Goal: Information Seeking & Learning: Find specific fact

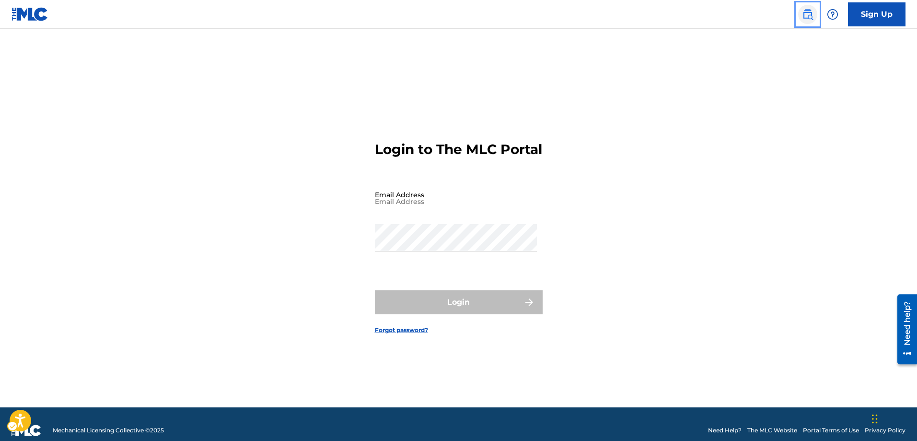
click at [809, 16] on img "Page Menu" at bounding box center [808, 15] width 12 height 12
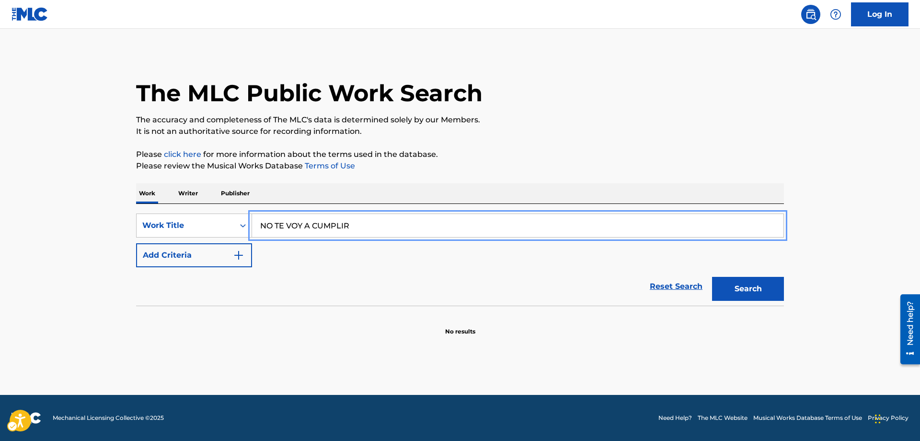
type input "NO TE VOY A CUMPLIR"
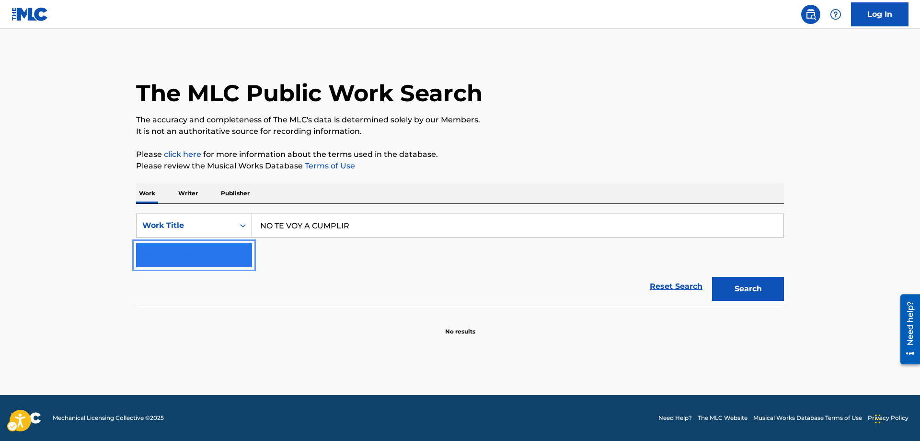
click at [242, 249] on img "Search Form" at bounding box center [239, 255] width 12 height 12
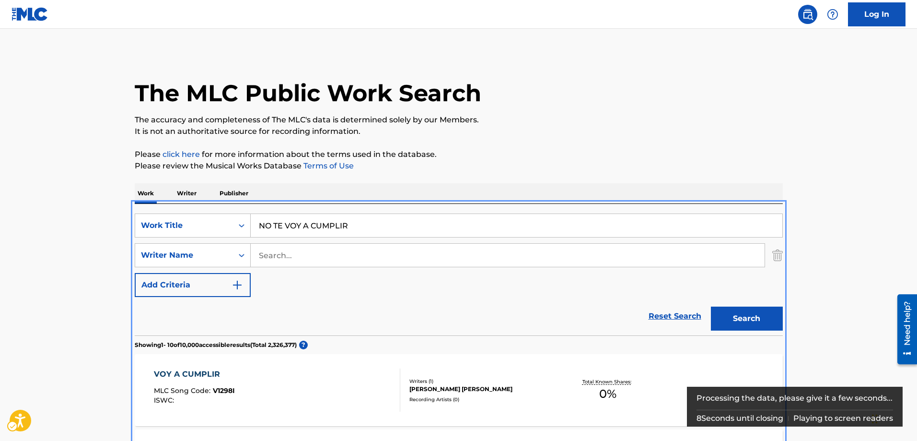
scroll to position [204, 0]
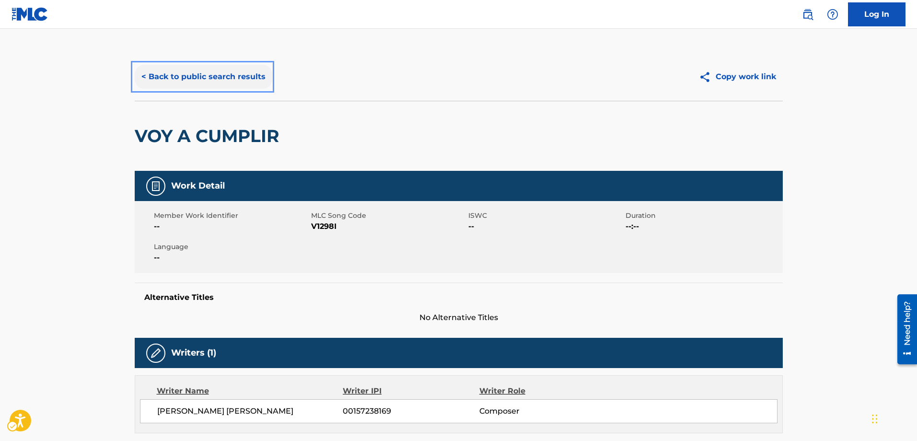
click at [143, 75] on button "< Back to public search results" at bounding box center [204, 77] width 138 height 24
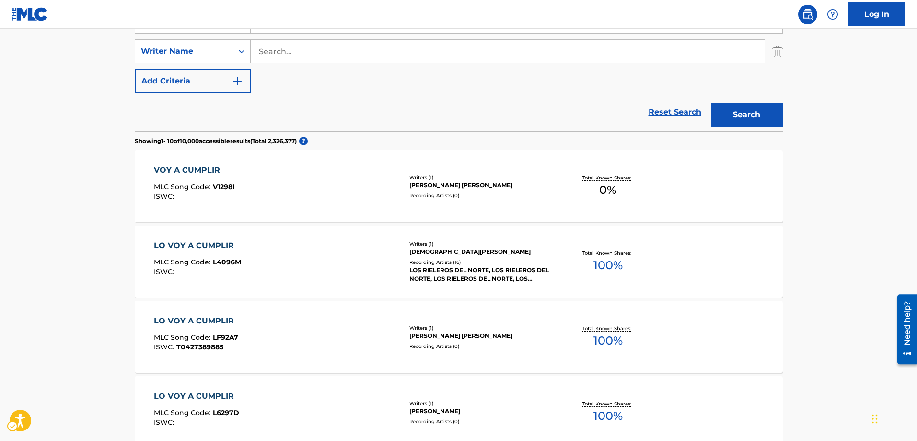
scroll to position [60, 0]
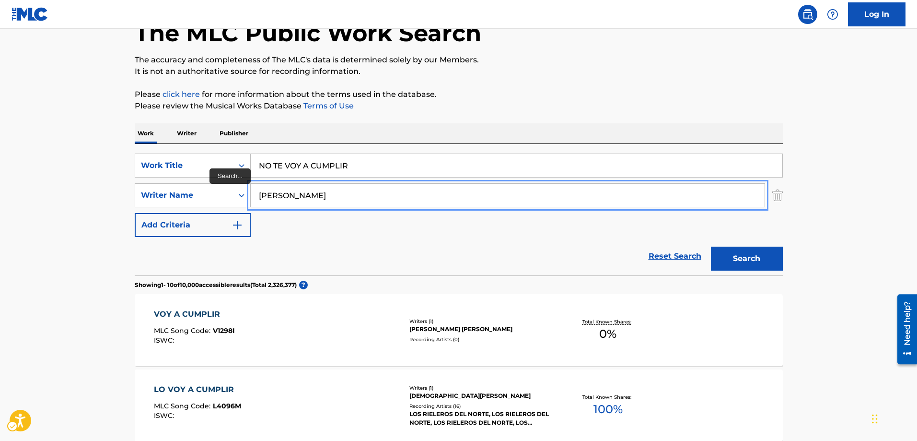
click at [135, 213] on button "Add Criteria" at bounding box center [193, 225] width 116 height 24
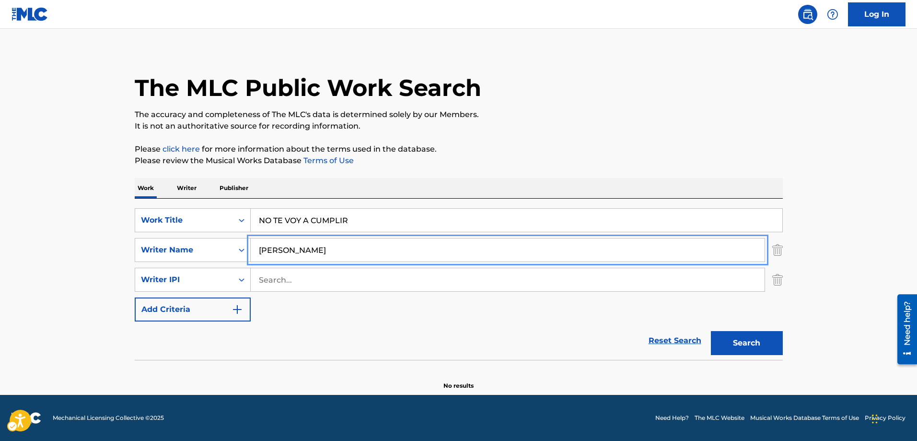
scroll to position [5, 0]
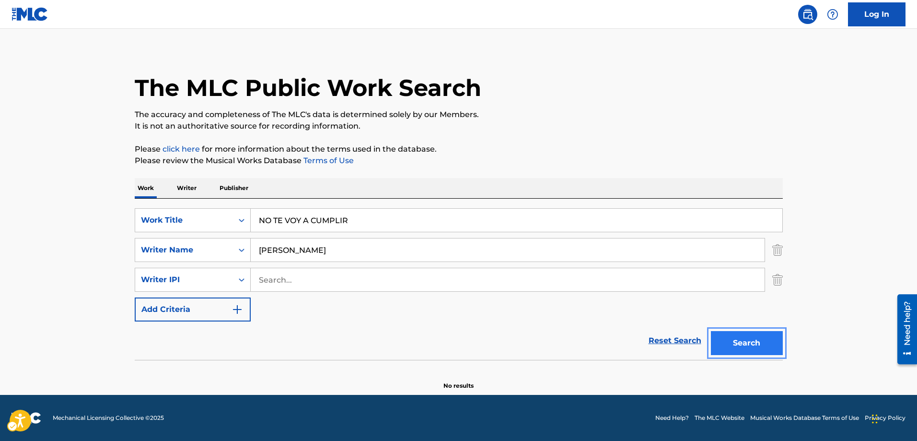
click at [753, 341] on button "Search" at bounding box center [747, 343] width 72 height 24
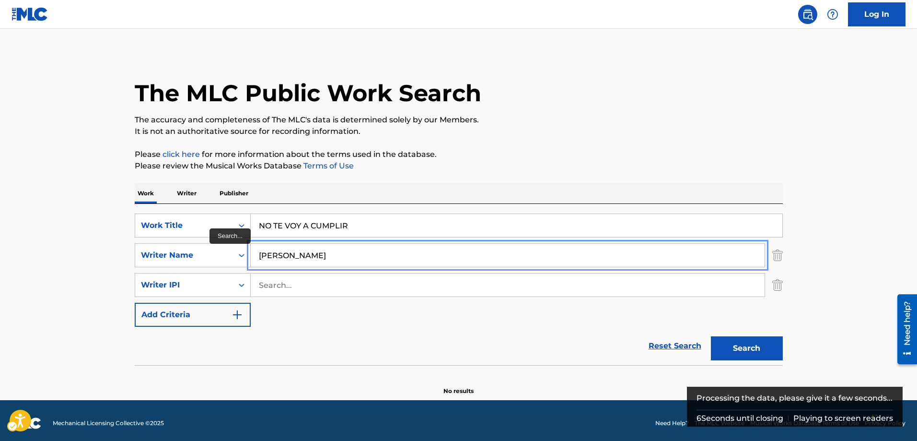
click at [286, 253] on input "VICEN TE RODRIGUEZ" at bounding box center [508, 255] width 514 height 23
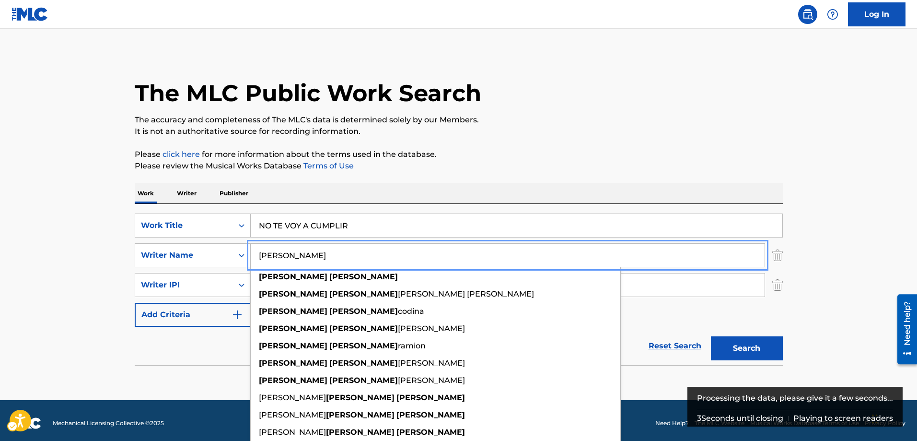
type input "VICENTE RODRIGUEZ"
click at [135, 302] on button "Add Criteria" at bounding box center [193, 314] width 116 height 24
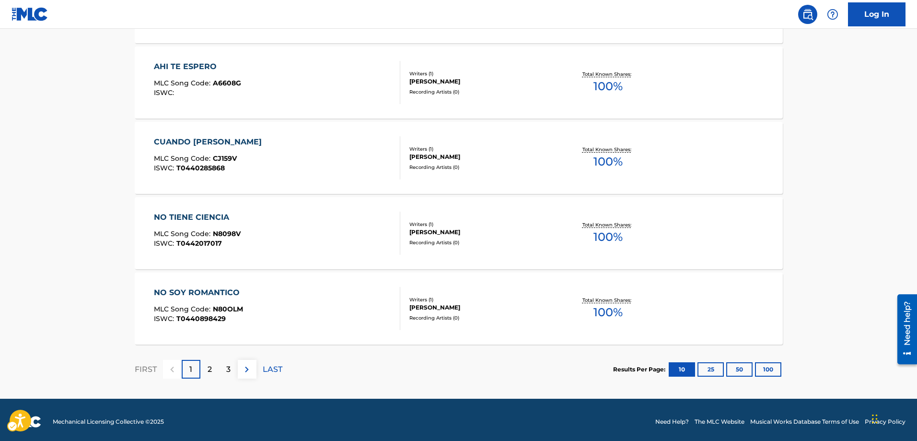
scroll to position [822, 0]
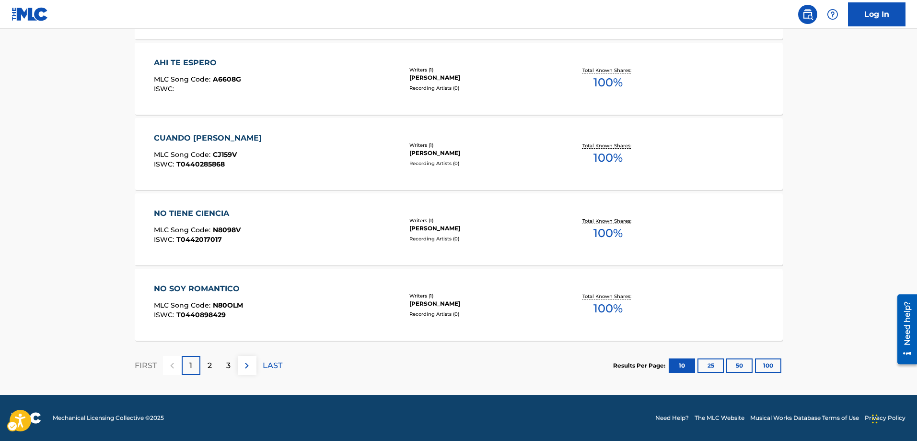
click at [212, 367] on div "2" at bounding box center [209, 365] width 19 height 19
click at [232, 369] on div "3" at bounding box center [228, 365] width 19 height 19
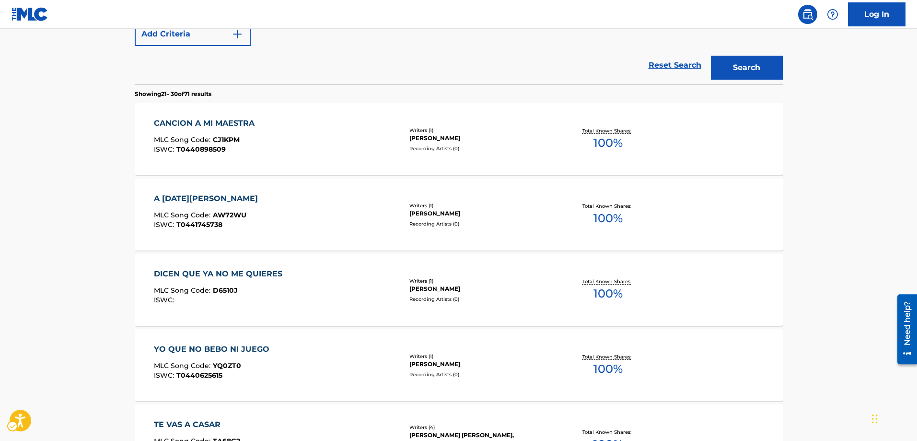
scroll to position [295, 0]
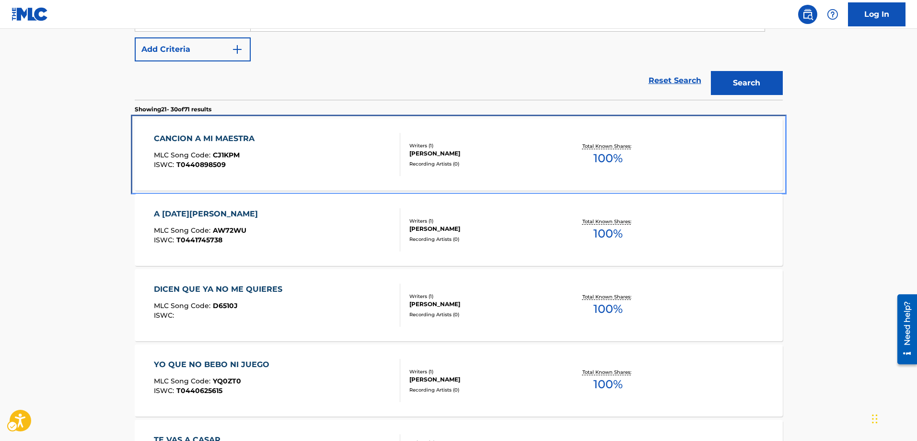
click at [226, 153] on span "CJ1KPM" at bounding box center [226, 155] width 27 height 9
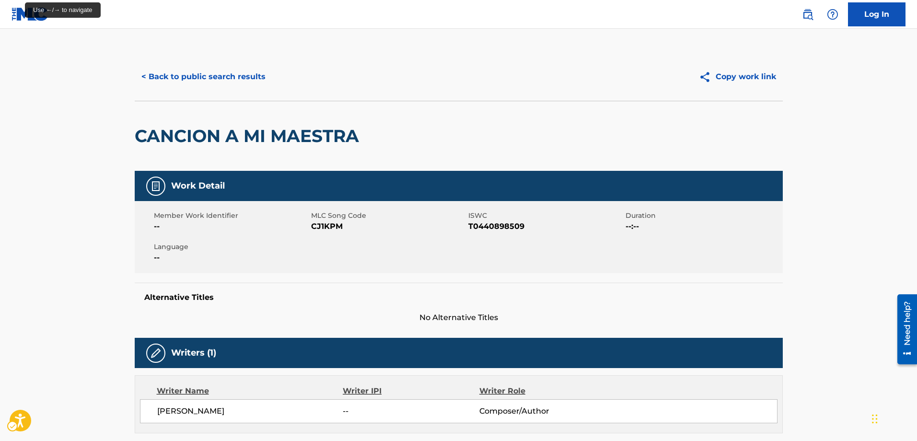
scroll to position [409, 0]
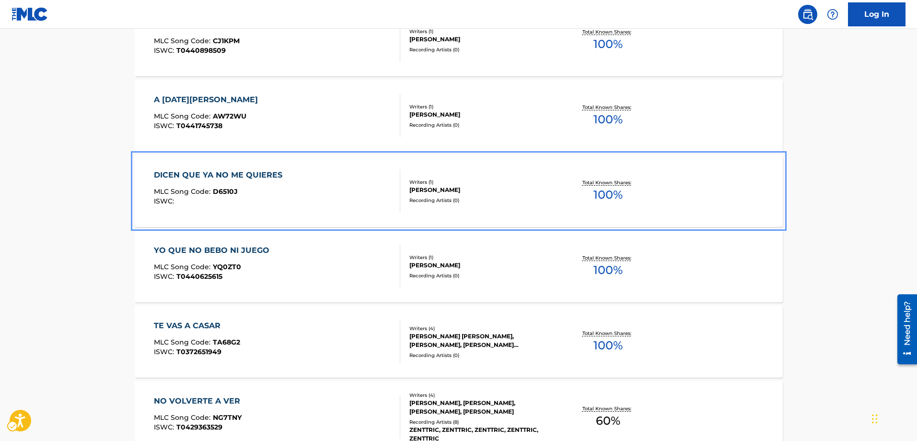
click at [234, 191] on span "D6510J" at bounding box center [225, 191] width 25 height 9
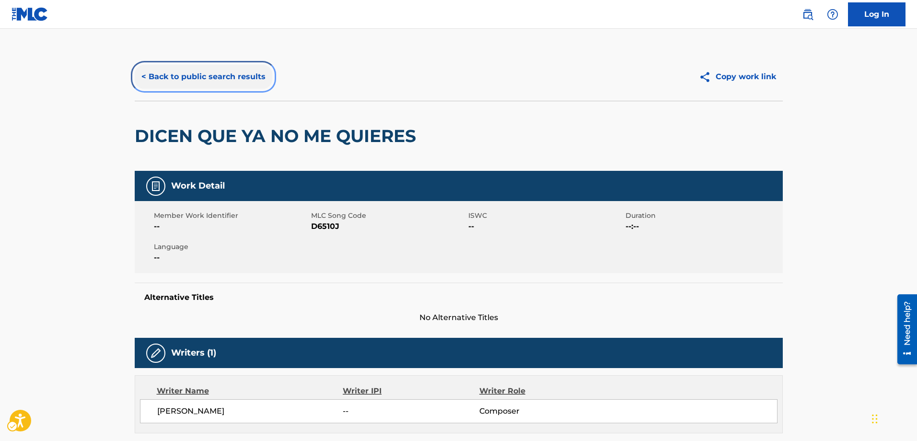
click at [141, 74] on button "< Back to public search results" at bounding box center [204, 77] width 138 height 24
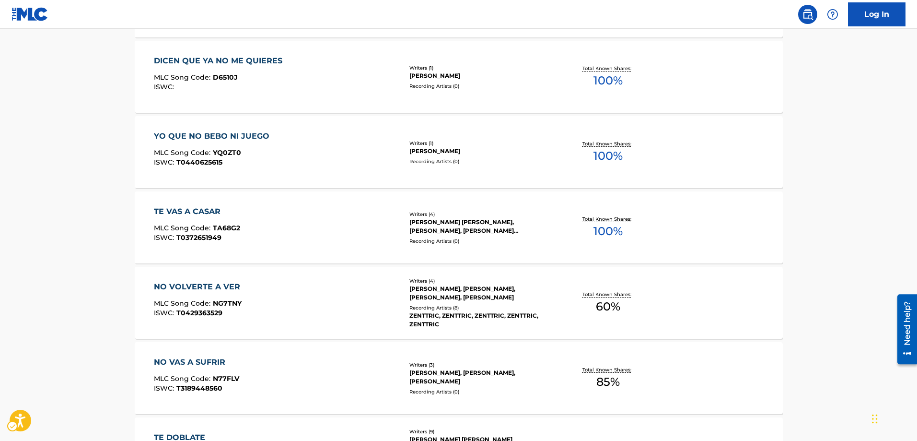
scroll to position [571, 0]
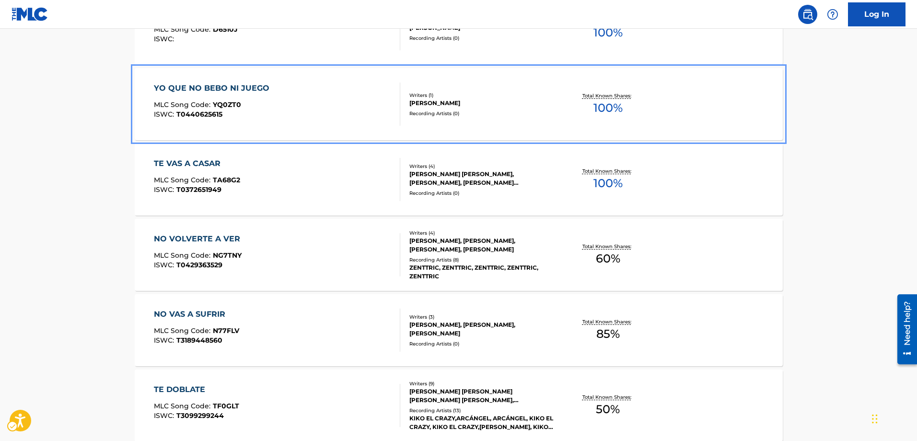
click at [231, 105] on span "YQ0ZT0" at bounding box center [227, 104] width 28 height 9
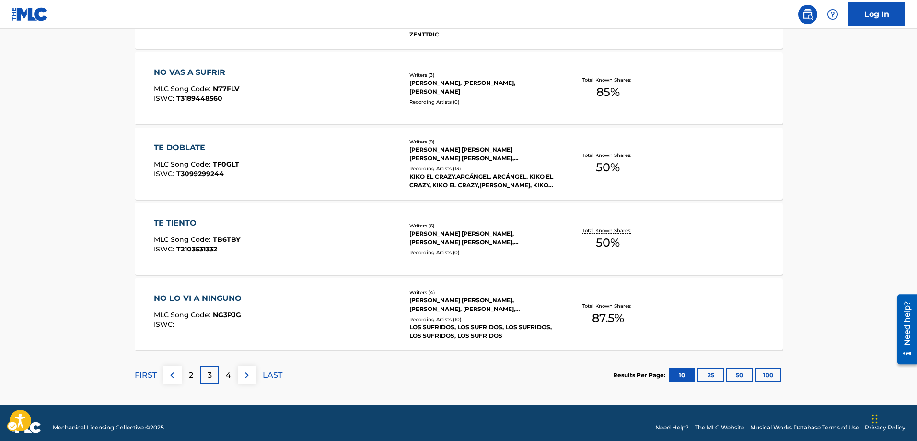
scroll to position [822, 0]
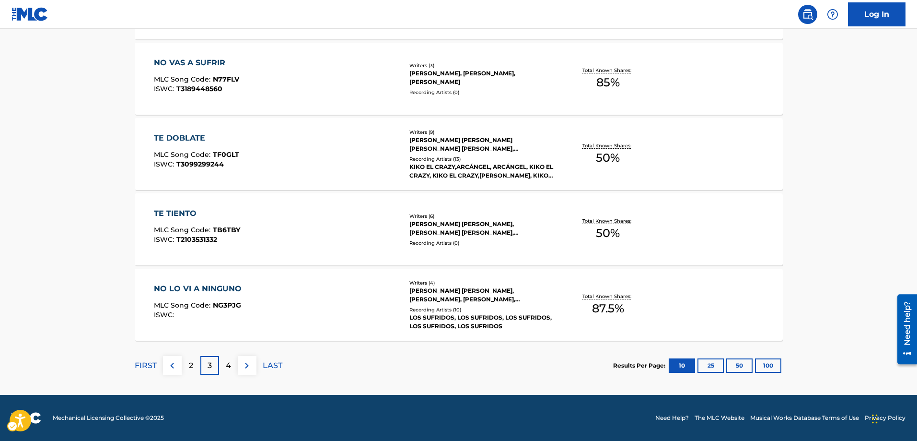
click at [227, 365] on p "4" at bounding box center [228, 365] width 5 height 12
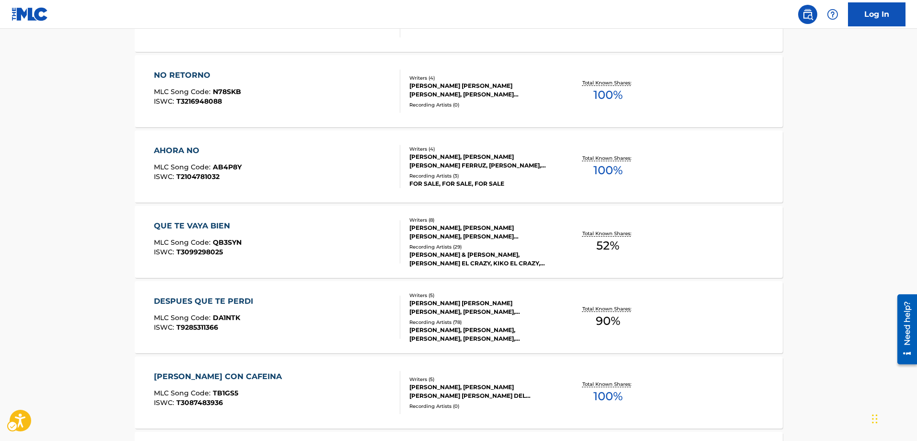
scroll to position [439, 0]
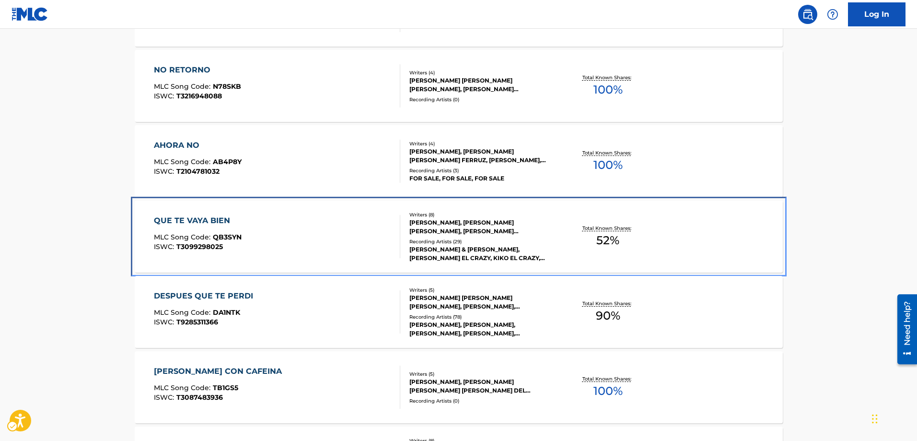
click at [232, 237] on span "QB3SYN" at bounding box center [227, 236] width 29 height 9
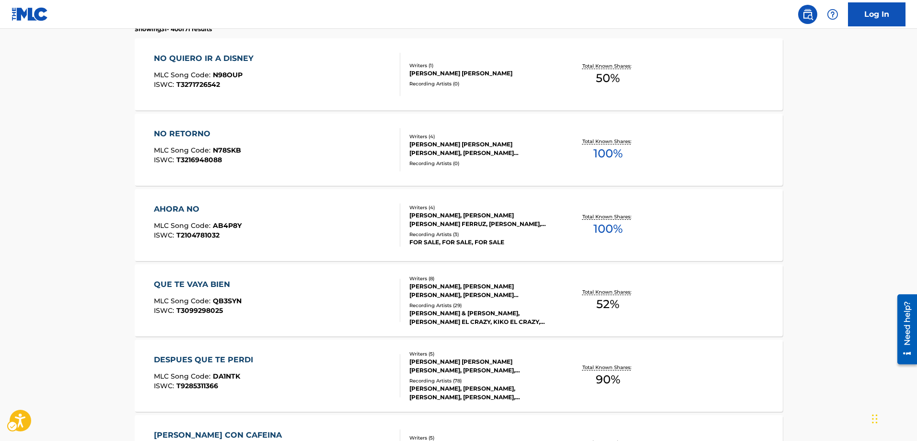
scroll to position [361, 0]
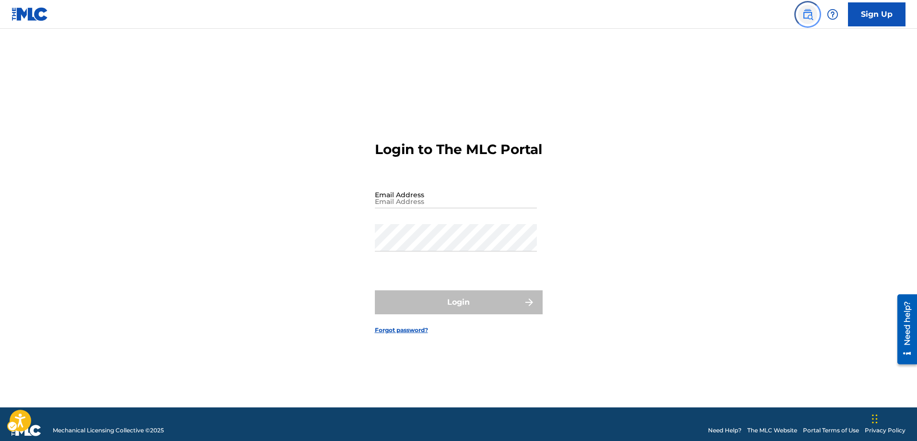
click at [804, 16] on img "Page Menu" at bounding box center [808, 15] width 12 height 12
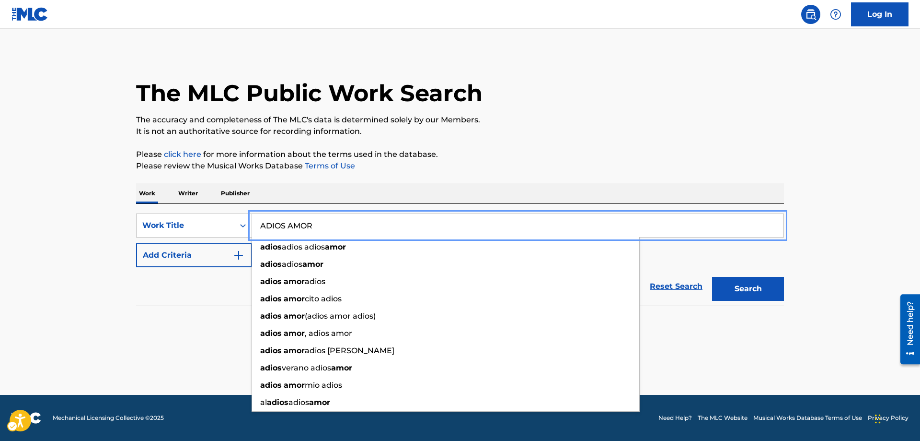
type input "ADIOS AMOR"
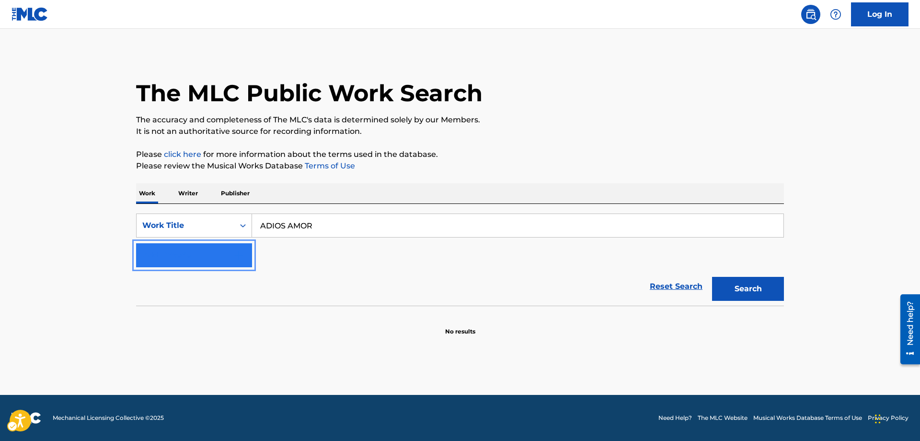
click at [240, 255] on img "Search Form" at bounding box center [239, 255] width 12 height 12
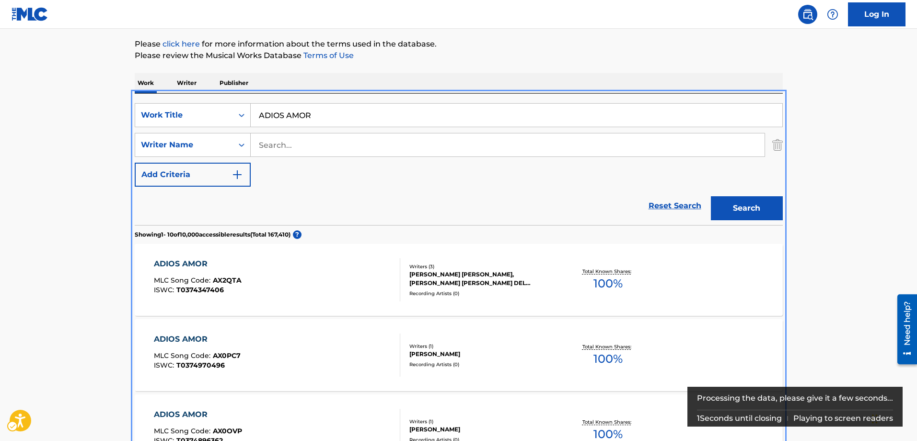
scroll to position [108, 0]
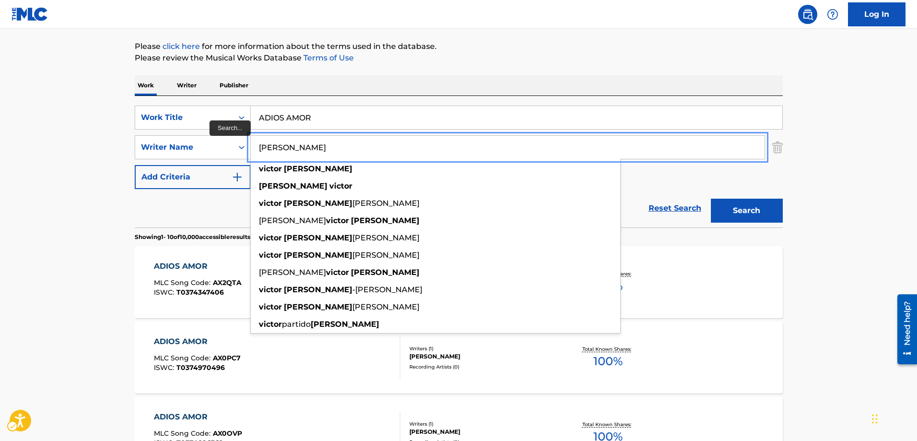
type input "[PERSON_NAME]"
click at [135, 165] on button "Add Criteria" at bounding box center [193, 177] width 116 height 24
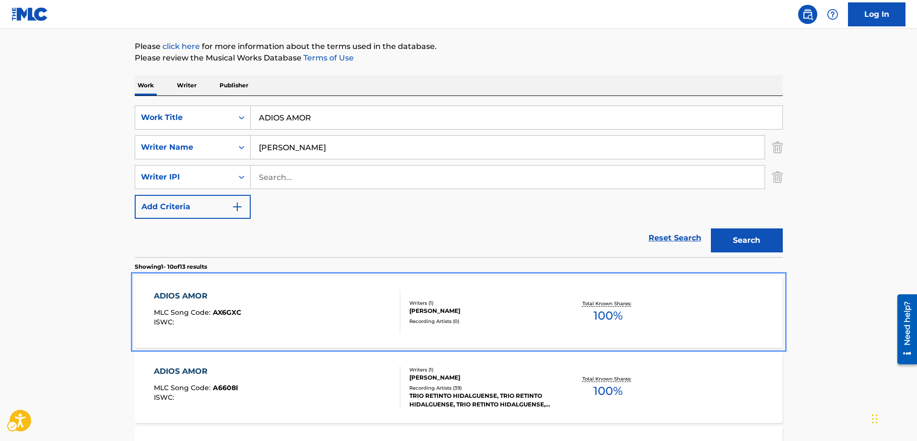
click at [220, 309] on span "AX6GXC" at bounding box center [227, 312] width 28 height 9
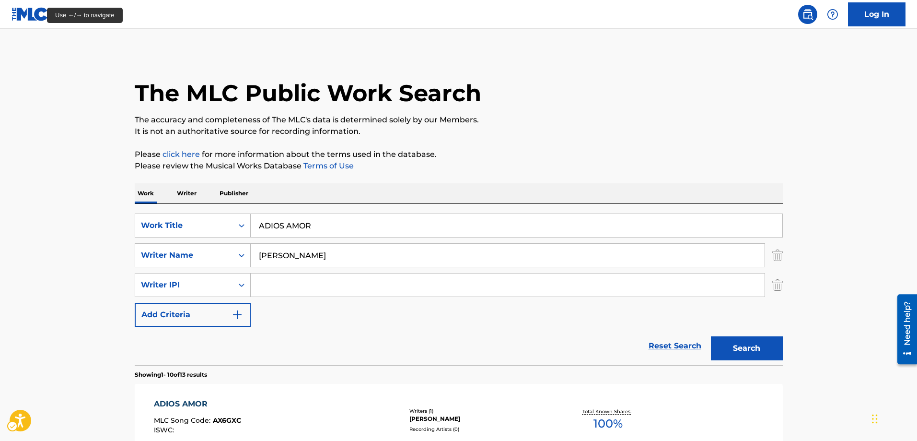
scroll to position [108, 0]
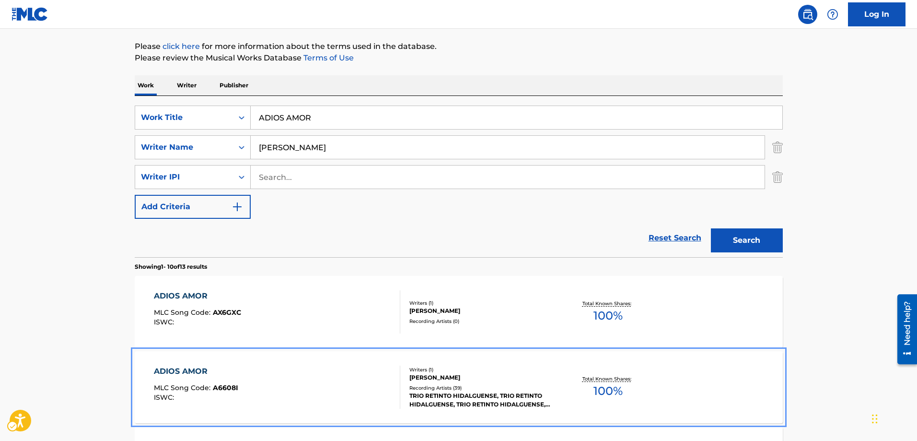
click at [233, 389] on span "A6608I" at bounding box center [225, 387] width 25 height 9
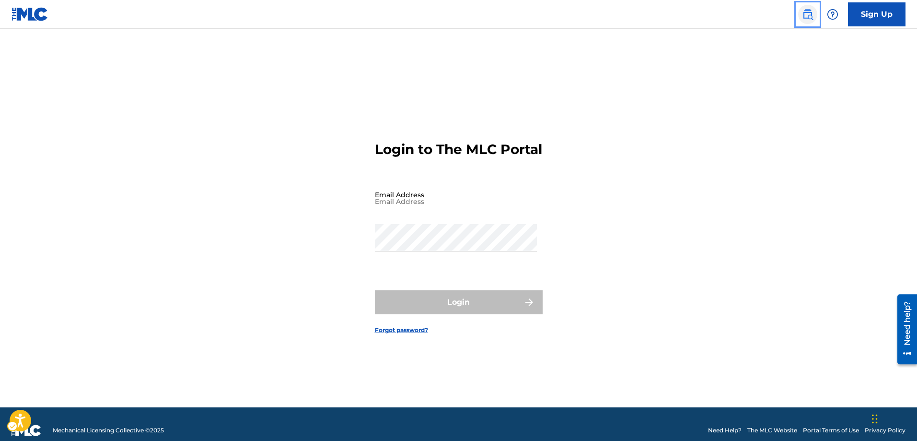
click at [802, 15] on img "Page Menu" at bounding box center [808, 15] width 12 height 12
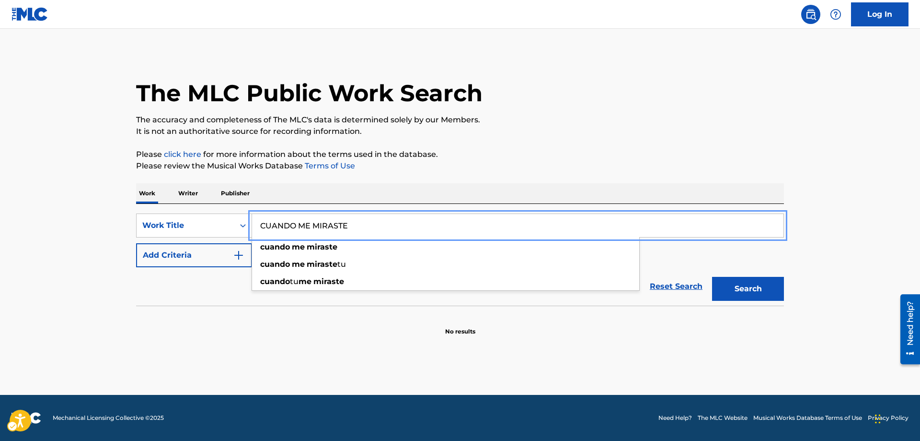
type input "CUANDO ME MIRASTE"
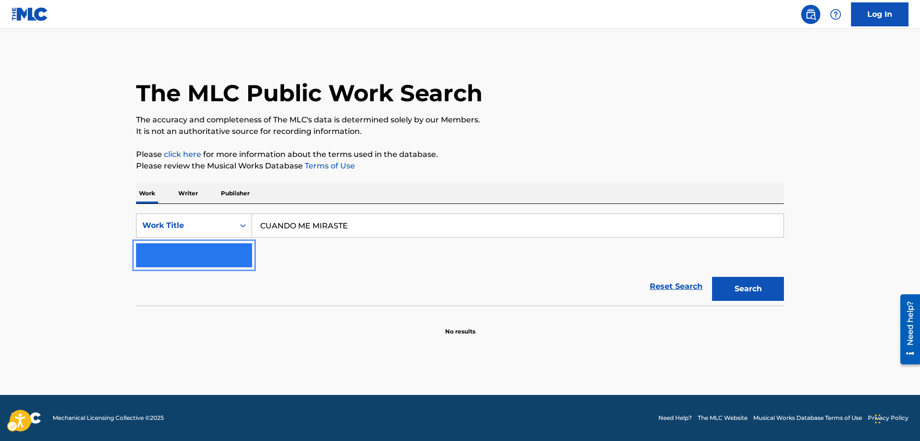
click at [239, 256] on img "Search Form" at bounding box center [239, 255] width 12 height 12
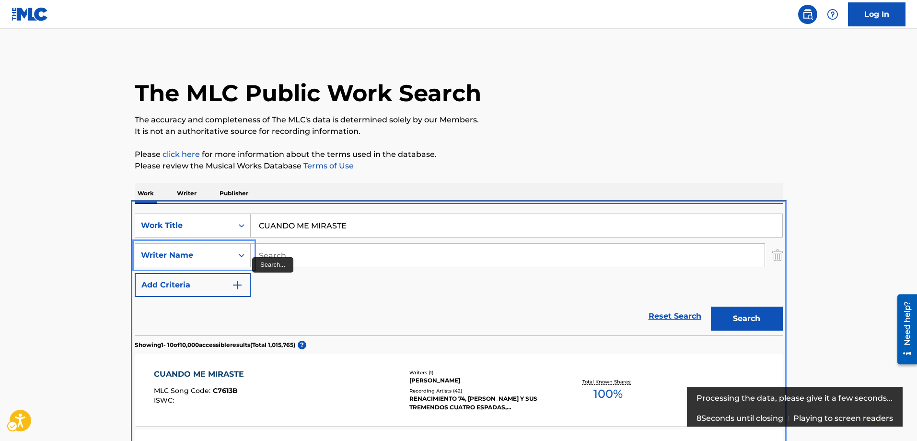
scroll to position [204, 0]
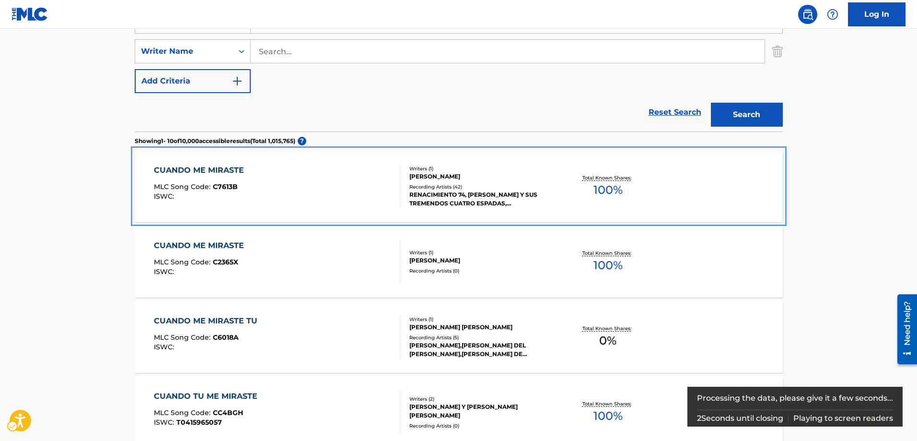
click at [231, 188] on span "C7613B" at bounding box center [225, 186] width 25 height 9
